Goal: Task Accomplishment & Management: Use online tool/utility

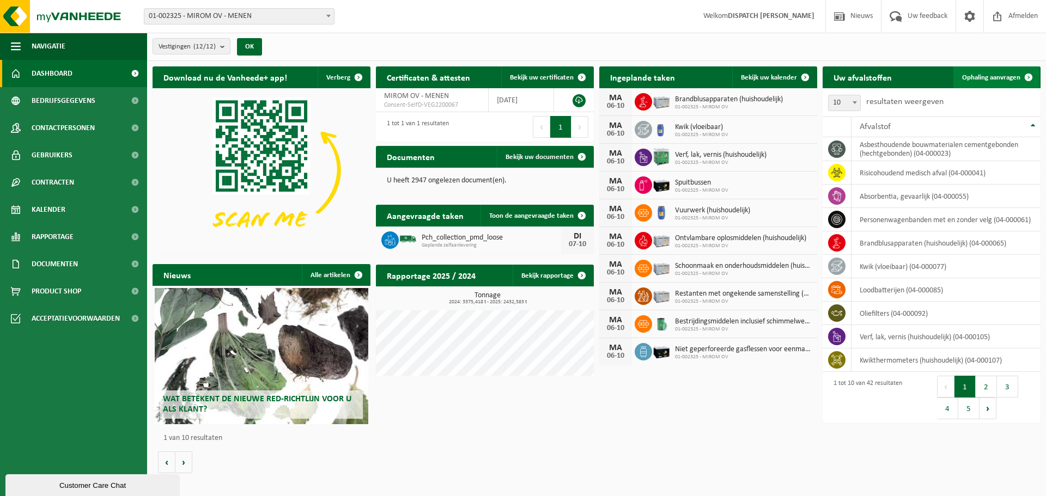
click at [980, 70] on link "Ophaling aanvragen" at bounding box center [996, 77] width 86 height 22
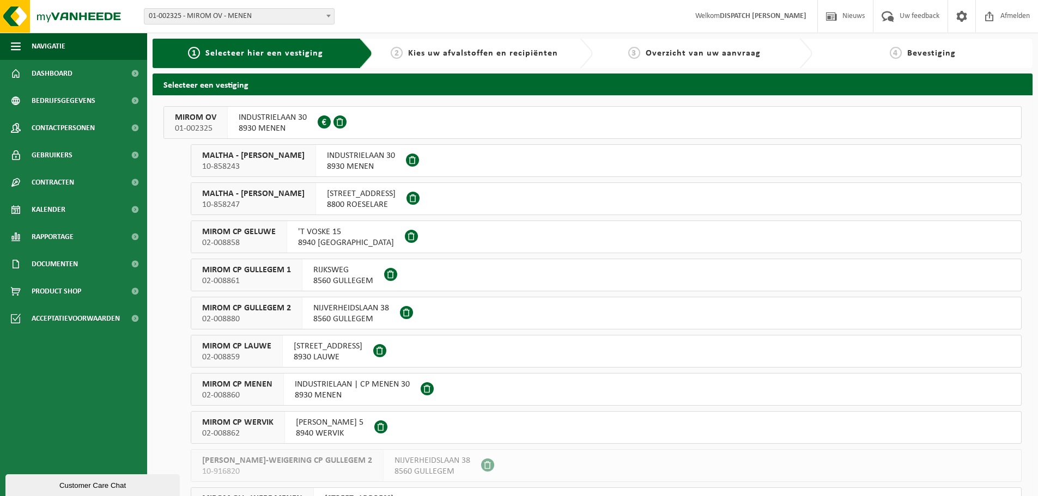
click at [204, 117] on span "MIROM OV" at bounding box center [195, 117] width 41 height 11
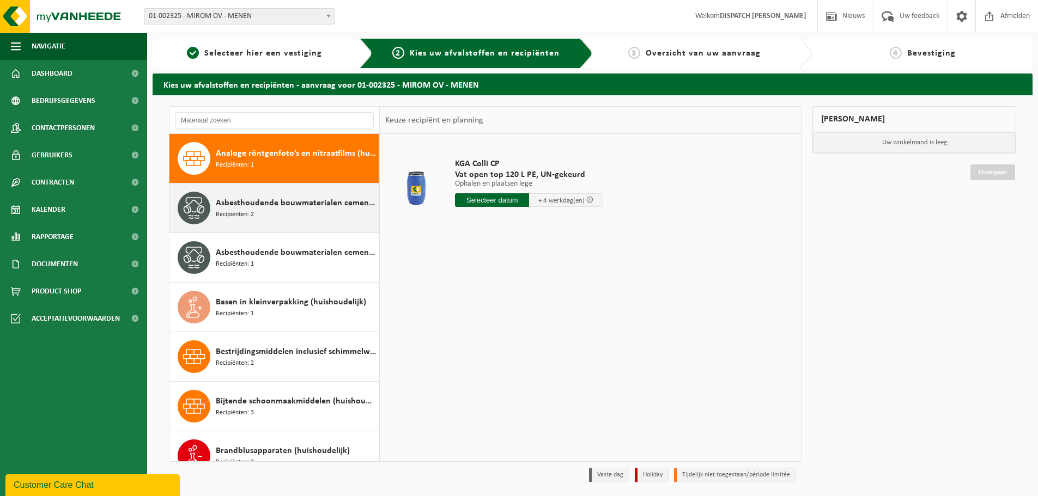
click at [306, 220] on div "Asbesthoudende bouwmaterialen cementgebonden (hechtgebonden) Recipiënten: 2" at bounding box center [296, 208] width 160 height 33
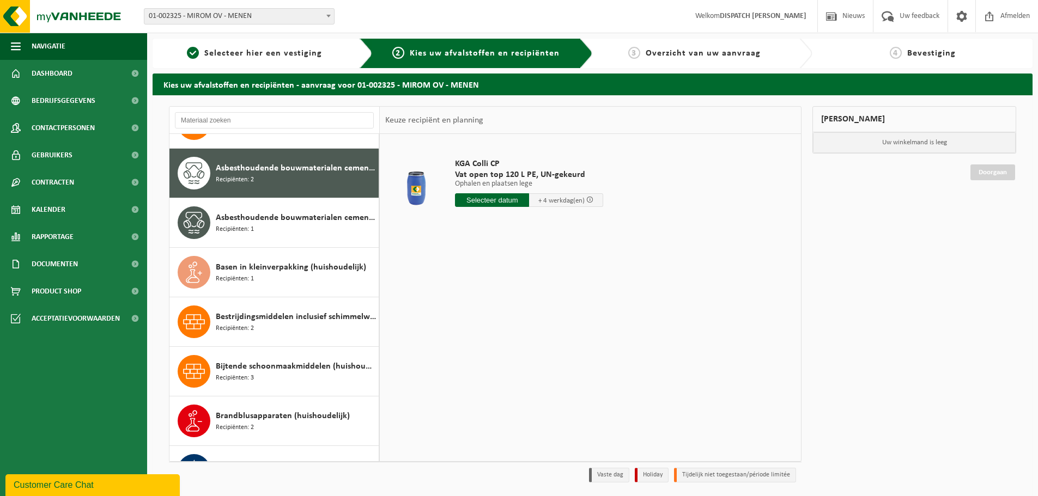
scroll to position [50, 0]
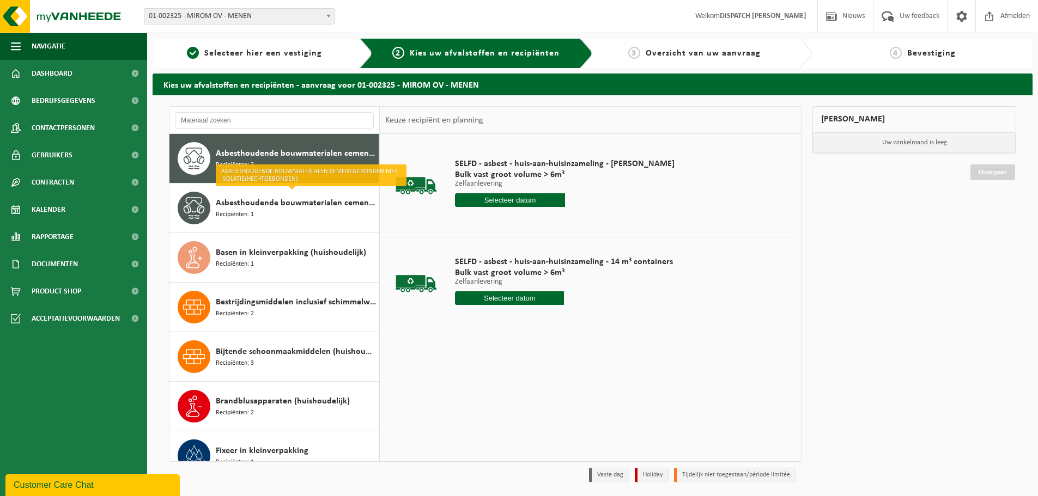
click at [530, 302] on input "text" at bounding box center [509, 298] width 109 height 14
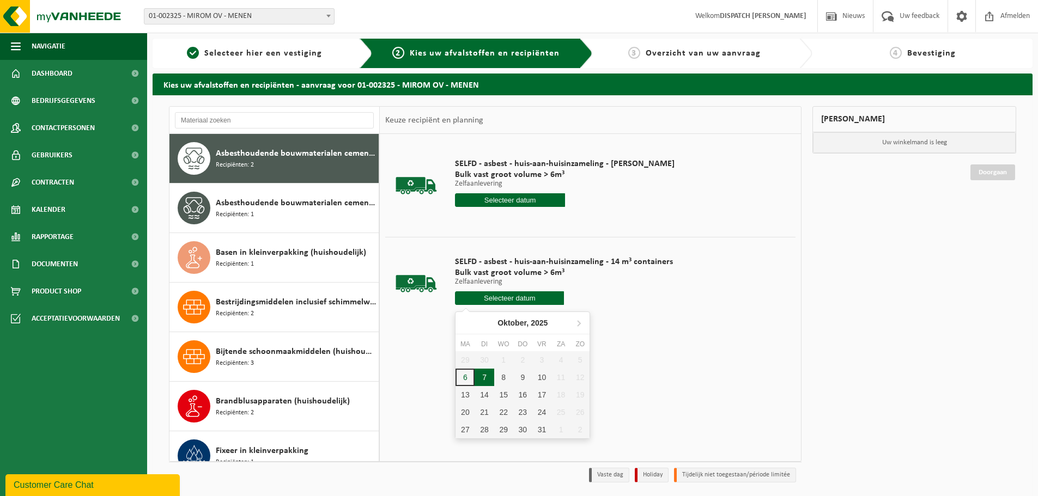
click at [484, 379] on div "7" at bounding box center [484, 377] width 19 height 17
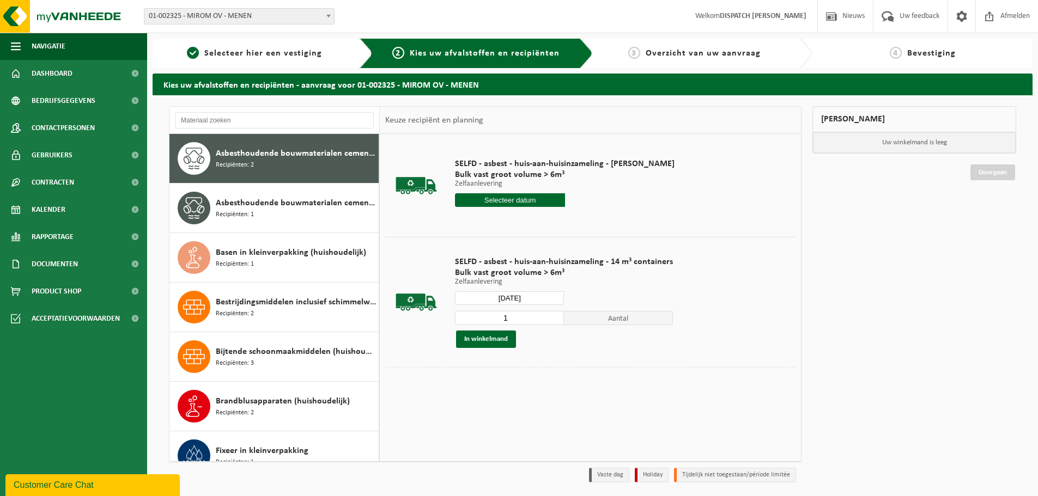
type input "Van 2025-10-07"
click at [483, 332] on button "In winkelmand" at bounding box center [486, 339] width 60 height 17
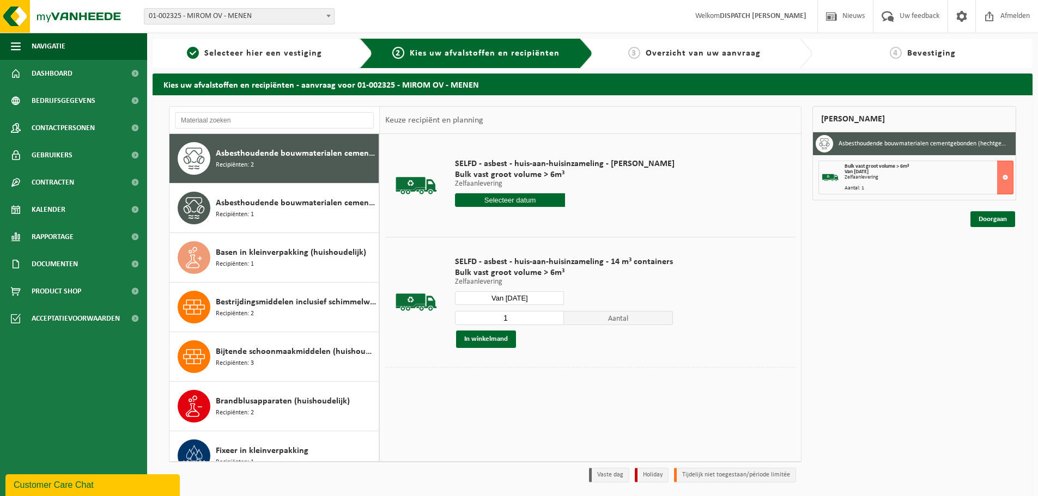
click at [986, 211] on div "Doorgaan" at bounding box center [914, 205] width 204 height 11
click at [987, 217] on link "Doorgaan" at bounding box center [992, 219] width 45 height 16
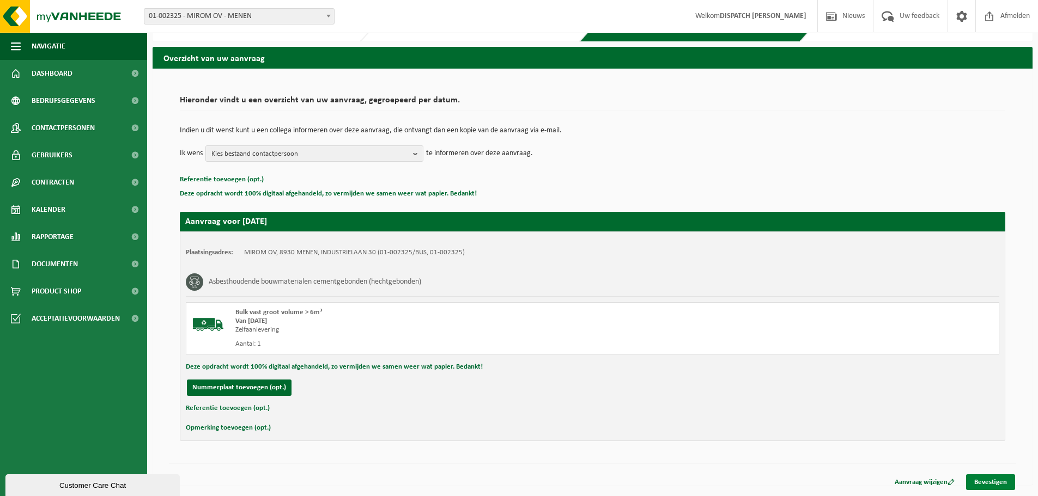
click at [1002, 476] on link "Bevestigen" at bounding box center [990, 483] width 49 height 16
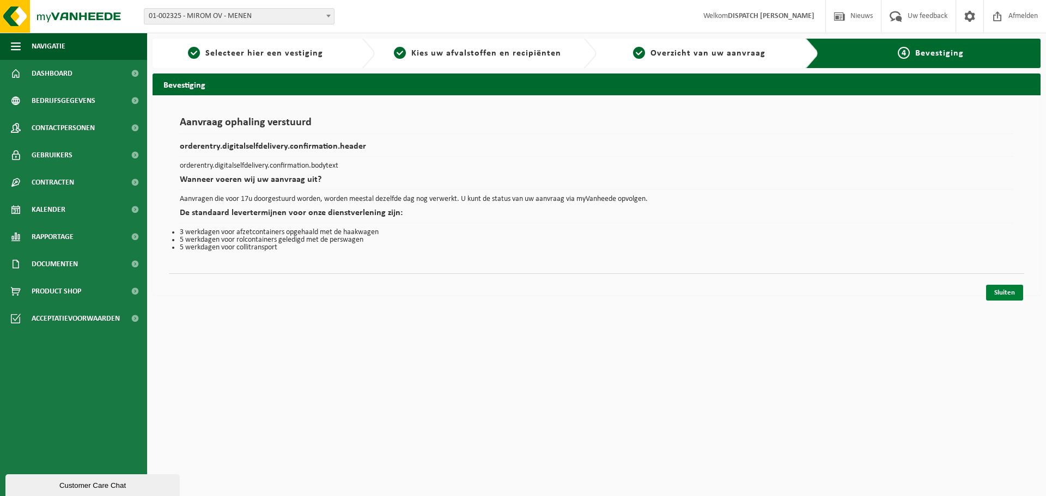
click at [1007, 291] on link "Sluiten" at bounding box center [1004, 293] width 37 height 16
